Goal: Feedback & Contribution: Contribute content

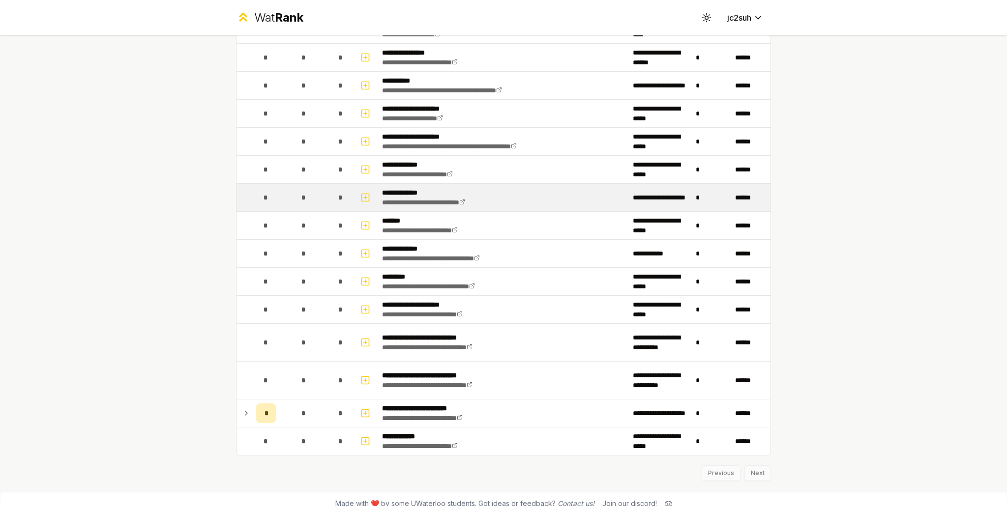
scroll to position [982, 0]
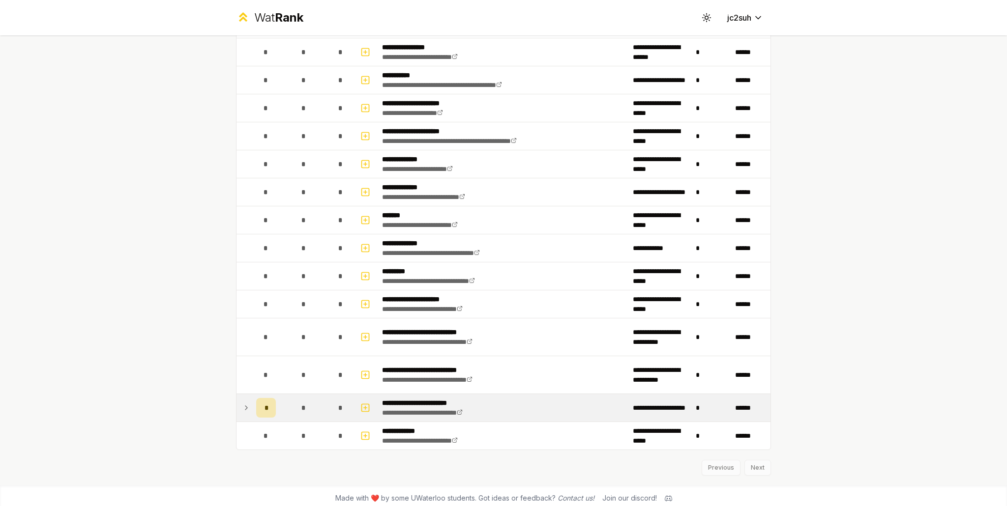
click at [288, 408] on td "*" at bounding box center [303, 408] width 47 height 28
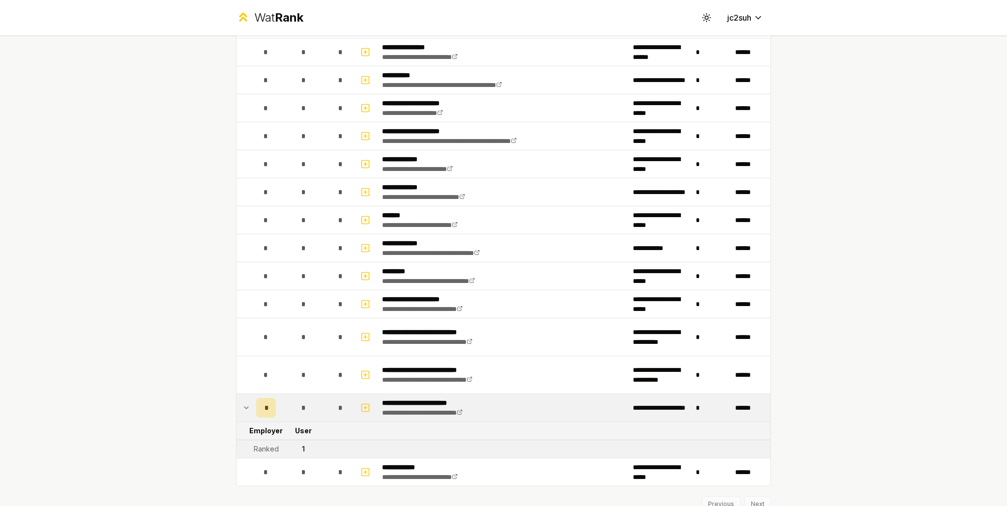
click at [293, 401] on div "*" at bounding box center [303, 408] width 20 height 20
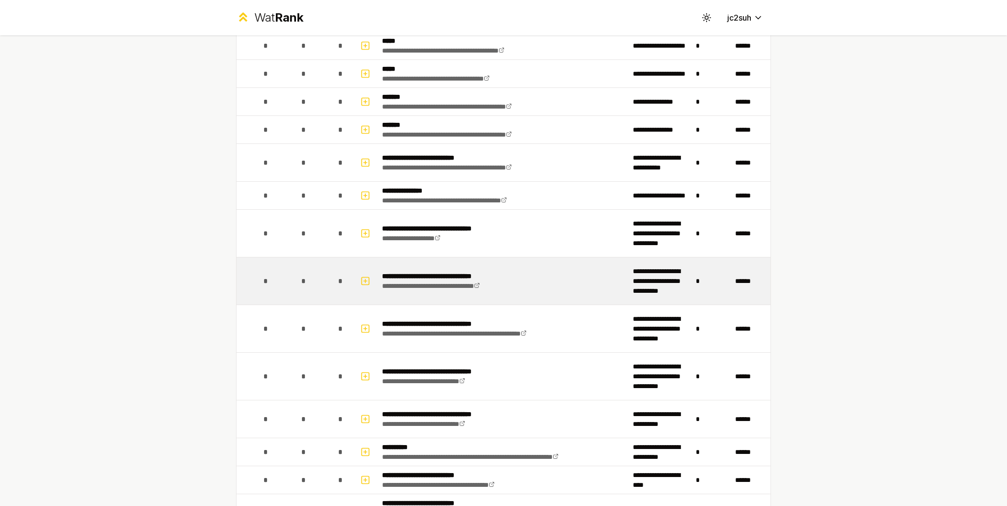
scroll to position [442, 0]
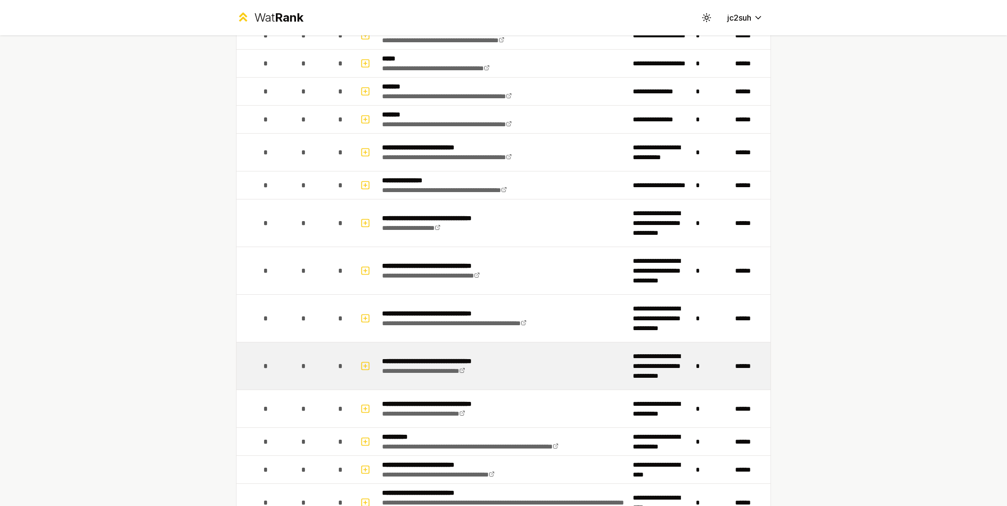
click at [540, 359] on td "**********" at bounding box center [503, 366] width 251 height 47
click at [354, 359] on td at bounding box center [366, 366] width 24 height 47
click at [362, 362] on rect "button" at bounding box center [365, 365] width 7 height 7
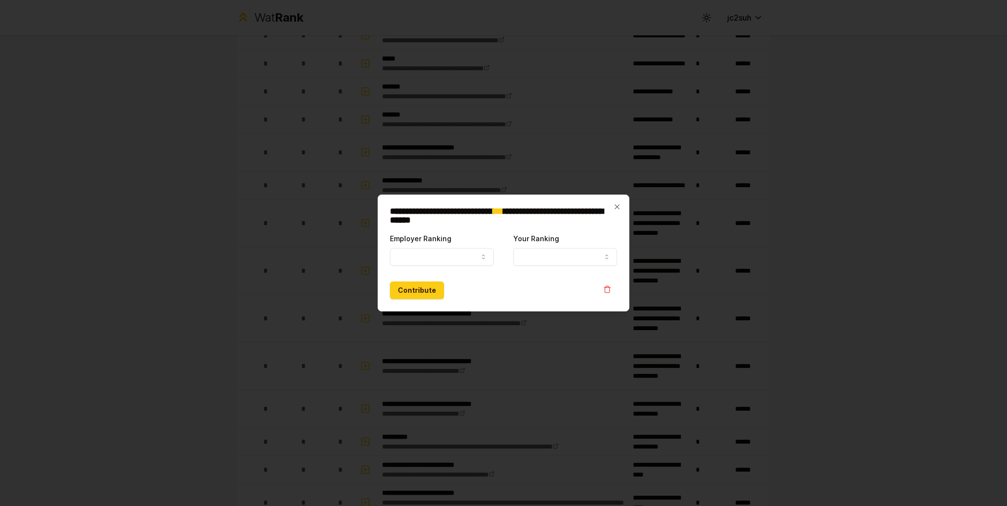
select select
click at [439, 256] on button "Employer Ranking" at bounding box center [442, 257] width 104 height 18
click at [421, 263] on button "Ranked" at bounding box center [442, 257] width 104 height 18
select select "*****"
click at [547, 252] on button "Your Ranking" at bounding box center [565, 257] width 104 height 18
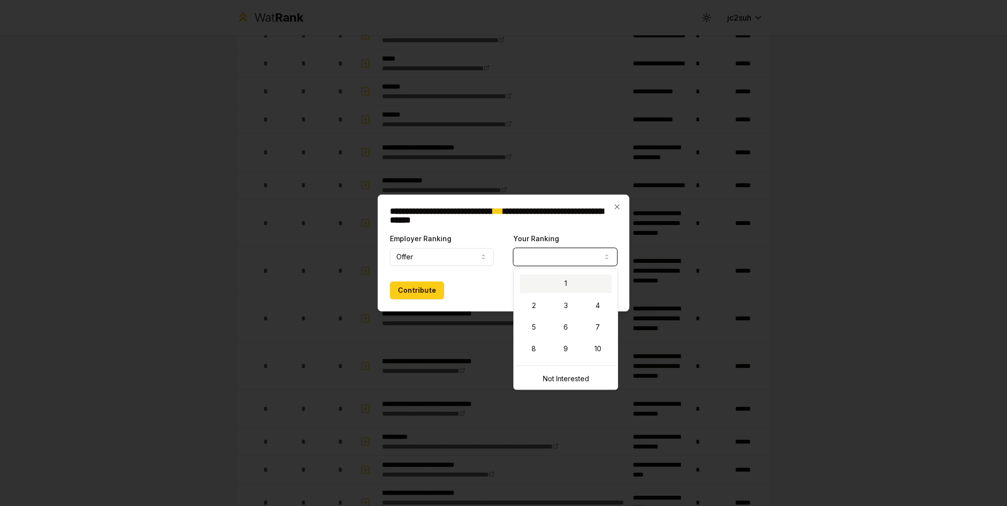
select select "*"
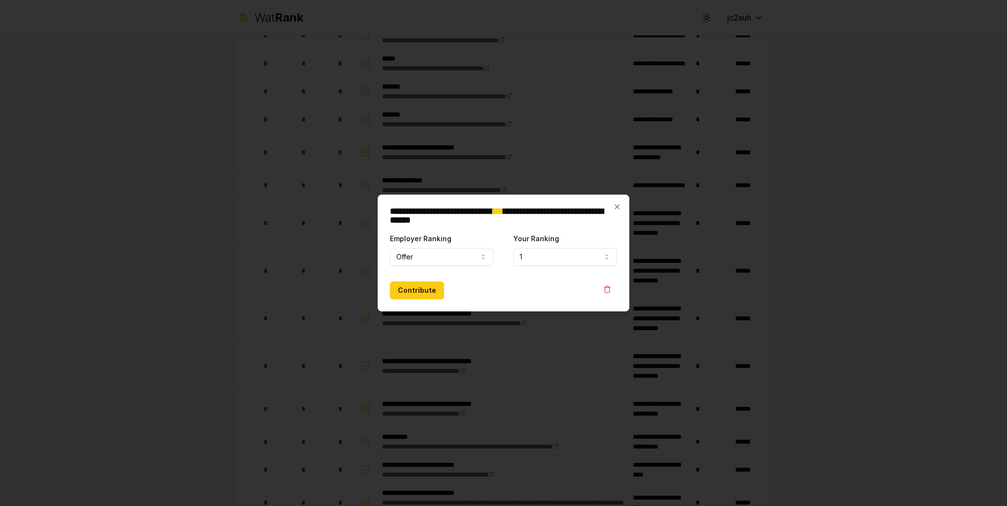
click at [377, 288] on div "**********" at bounding box center [503, 253] width 252 height 117
click at [408, 292] on button "Contribute" at bounding box center [417, 291] width 54 height 18
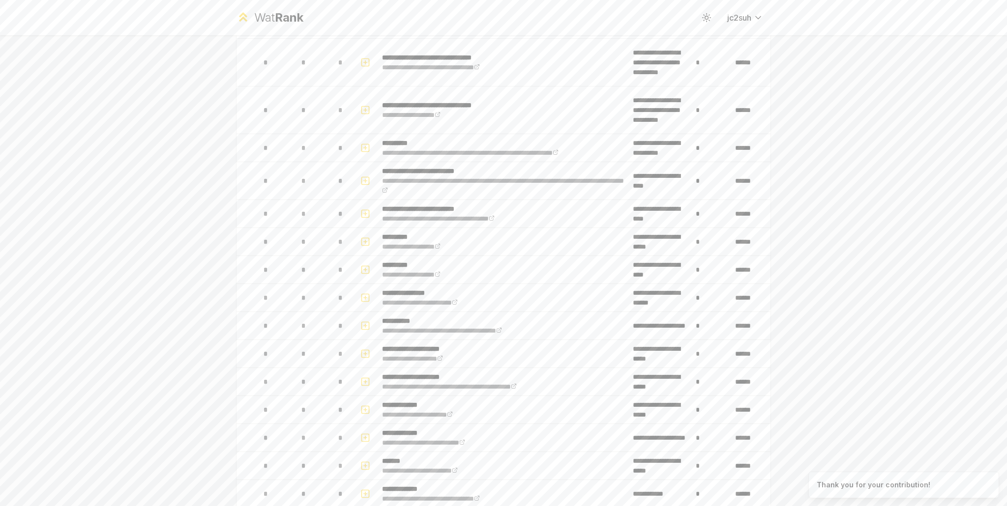
scroll to position [983, 0]
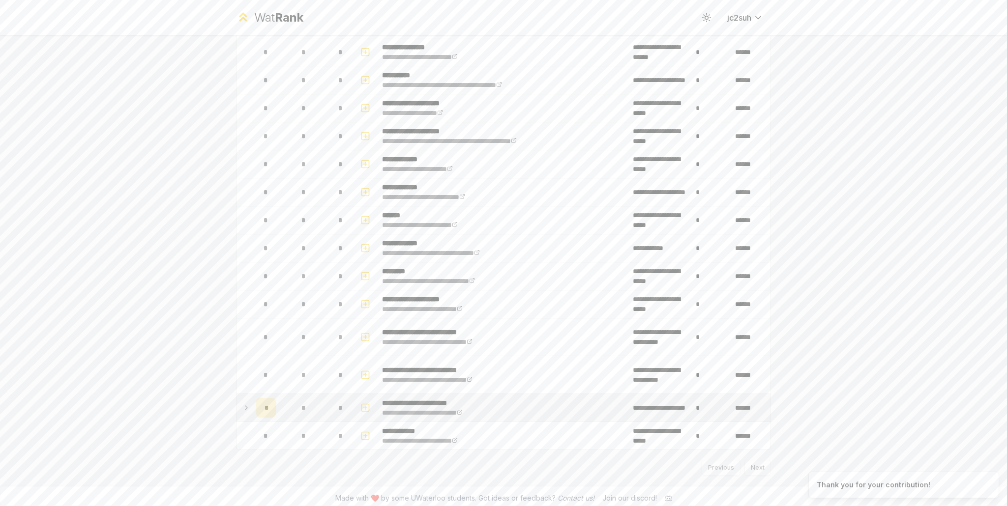
click at [295, 398] on div "*" at bounding box center [303, 408] width 20 height 20
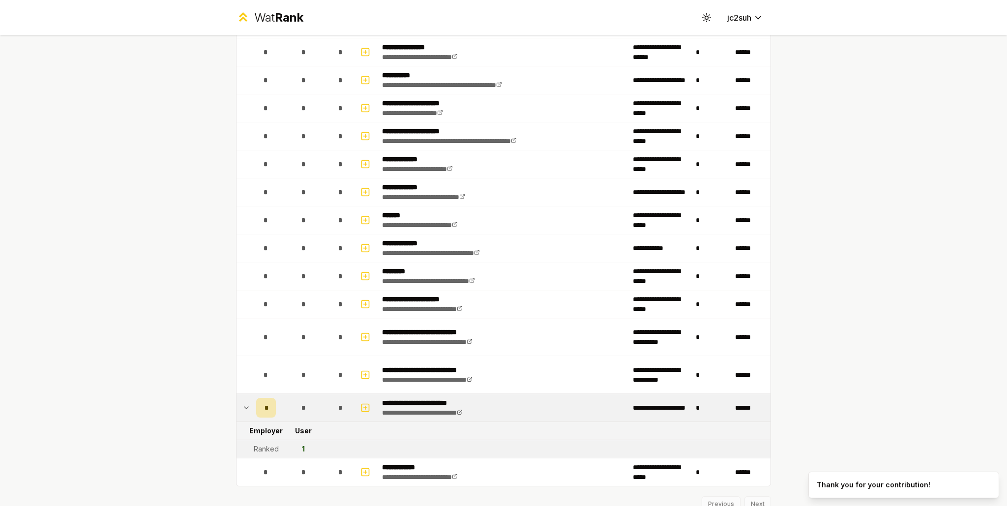
click at [296, 398] on div "*" at bounding box center [303, 408] width 20 height 20
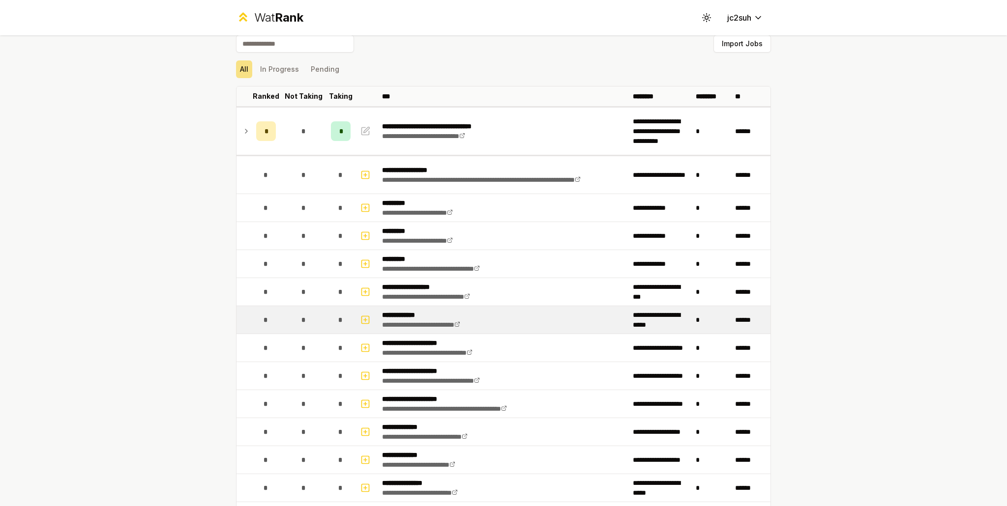
scroll to position [0, 0]
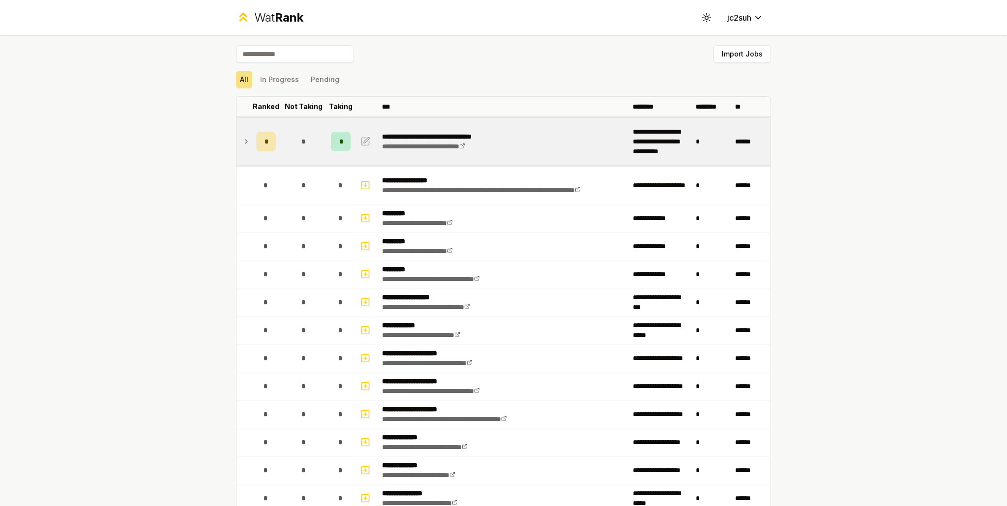
click at [297, 146] on div "*" at bounding box center [303, 142] width 20 height 20
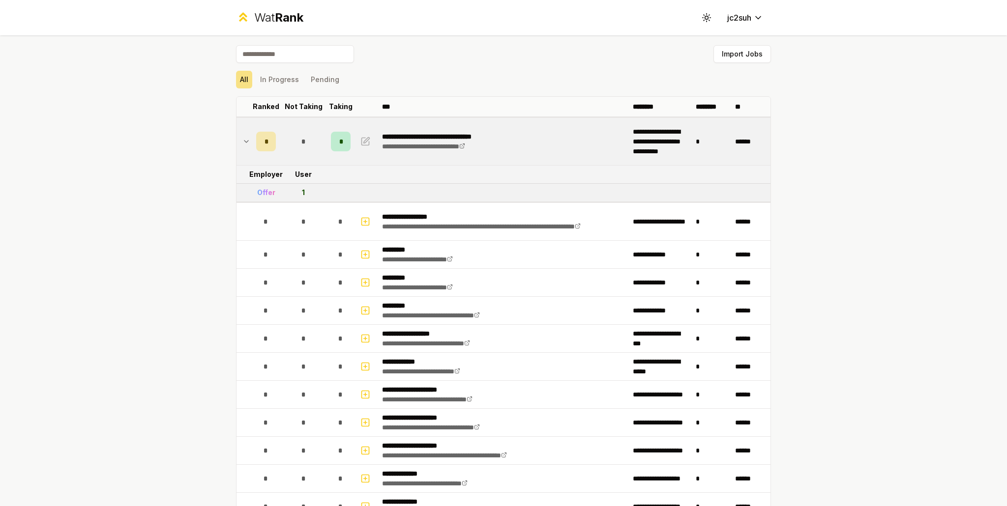
click at [262, 193] on div "Offer" at bounding box center [266, 193] width 18 height 10
click at [280, 130] on td "*" at bounding box center [303, 141] width 47 height 47
